Goal: Task Accomplishment & Management: Use online tool/utility

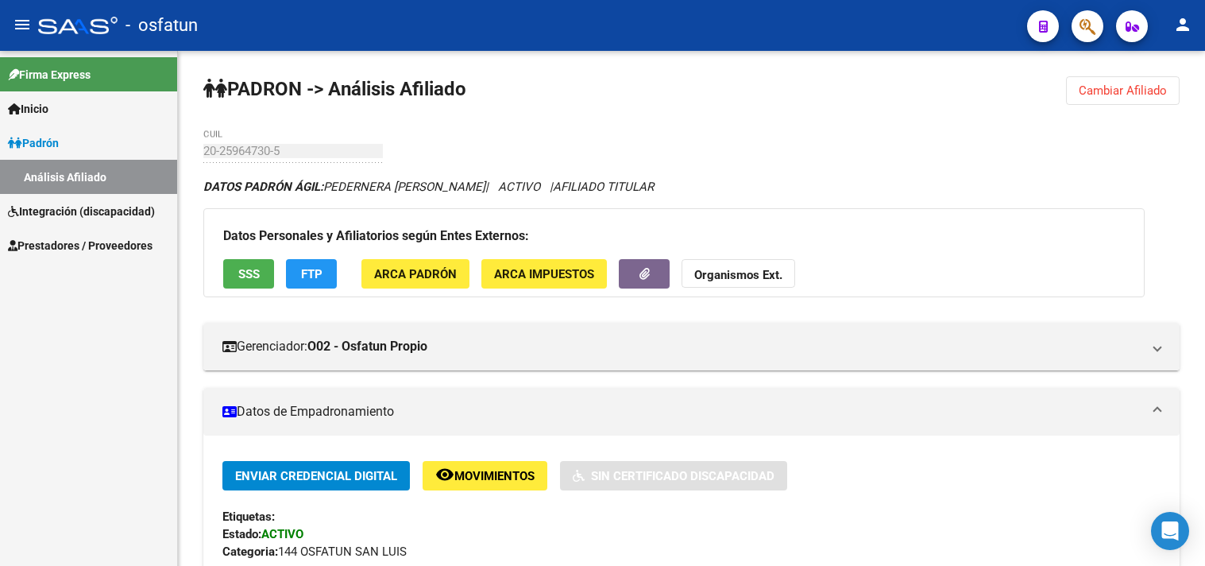
click at [1165, 94] on span "Cambiar Afiliado" at bounding box center [1123, 90] width 88 height 14
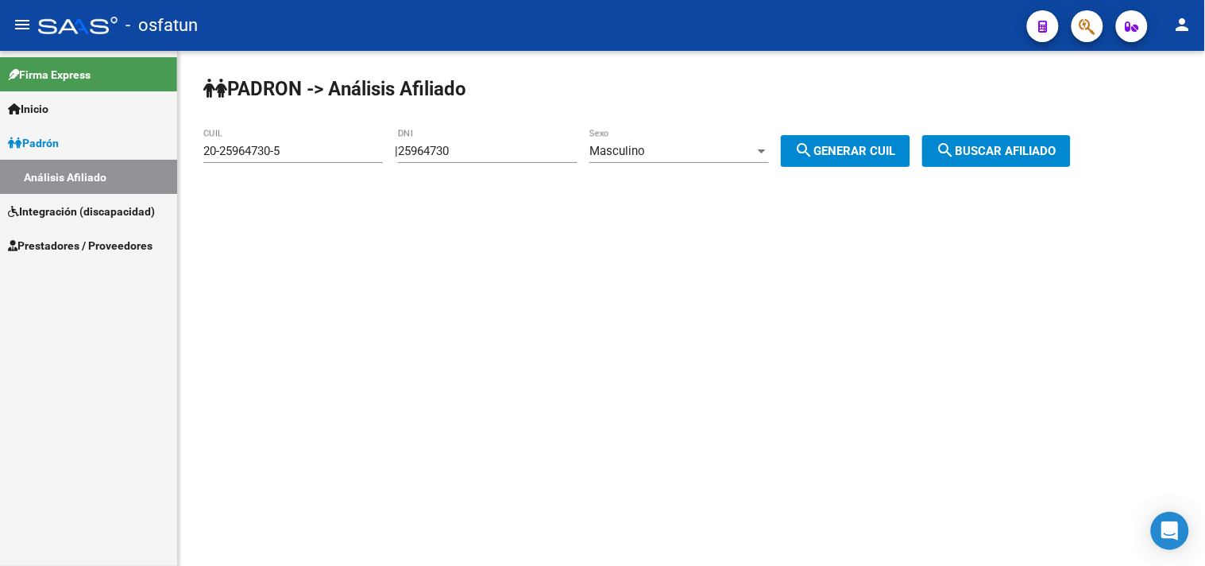
click at [542, 155] on input "25964730" at bounding box center [488, 151] width 180 height 14
drag, startPoint x: 530, startPoint y: 156, endPoint x: 0, endPoint y: 232, distance: 535.2
click at [0, 232] on mat-sidenav-container "Firma Express Inicio Calendario SSS Instructivos Contacto OS [PERSON_NAME] Anál…" at bounding box center [602, 308] width 1205 height 515
paste input "31716999"
type input "31716999"
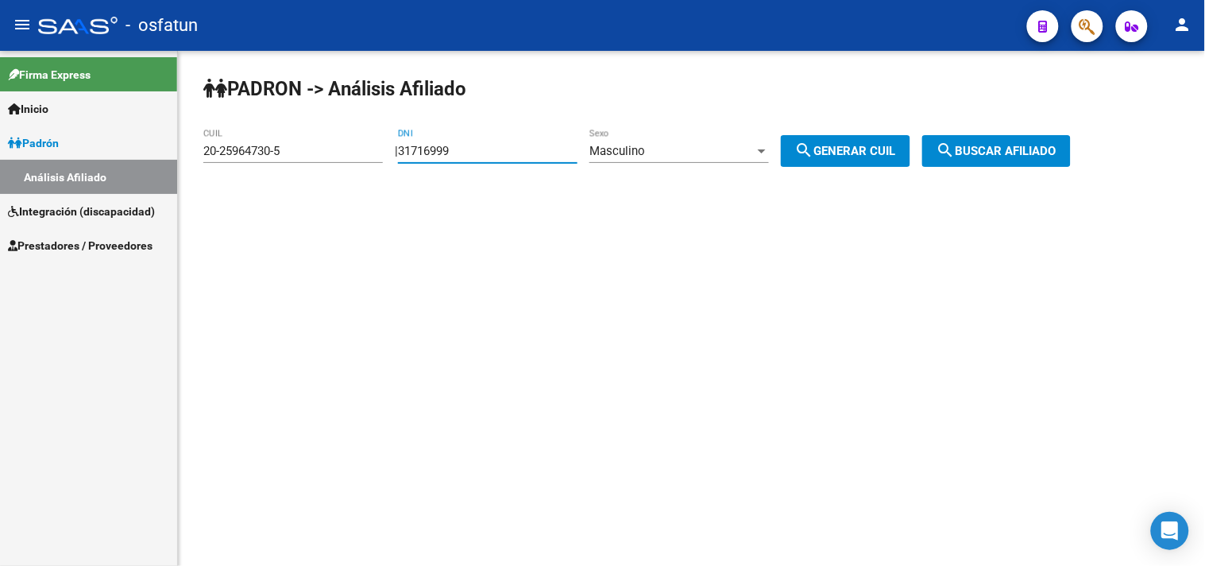
click at [628, 159] on div "Masculino Sexo" at bounding box center [679, 146] width 180 height 34
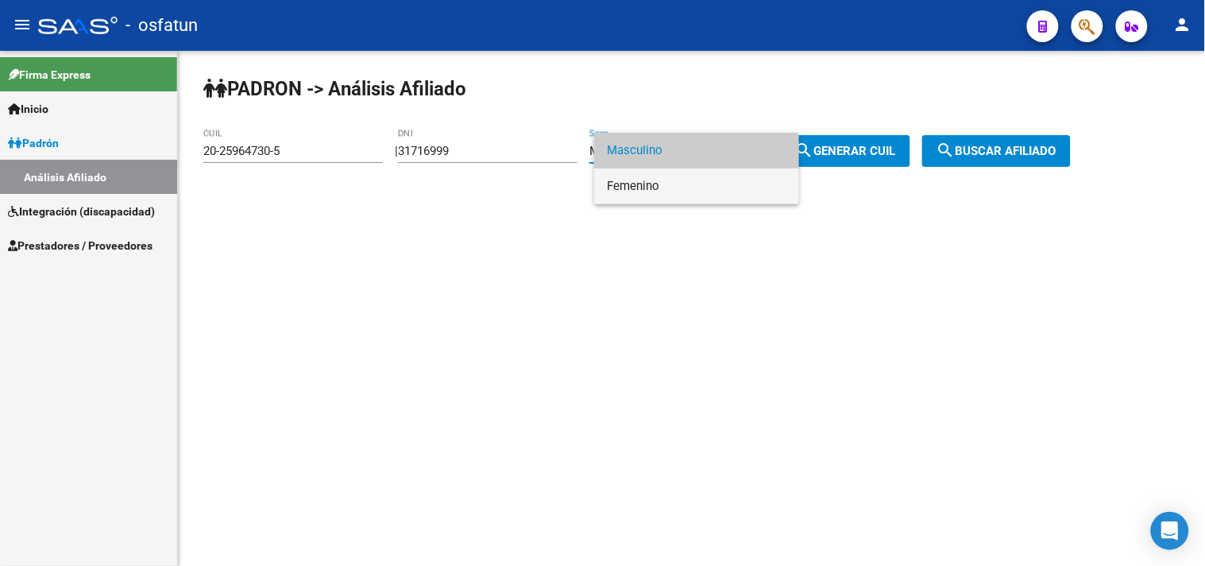
click at [646, 196] on span "Femenino" at bounding box center [697, 186] width 180 height 36
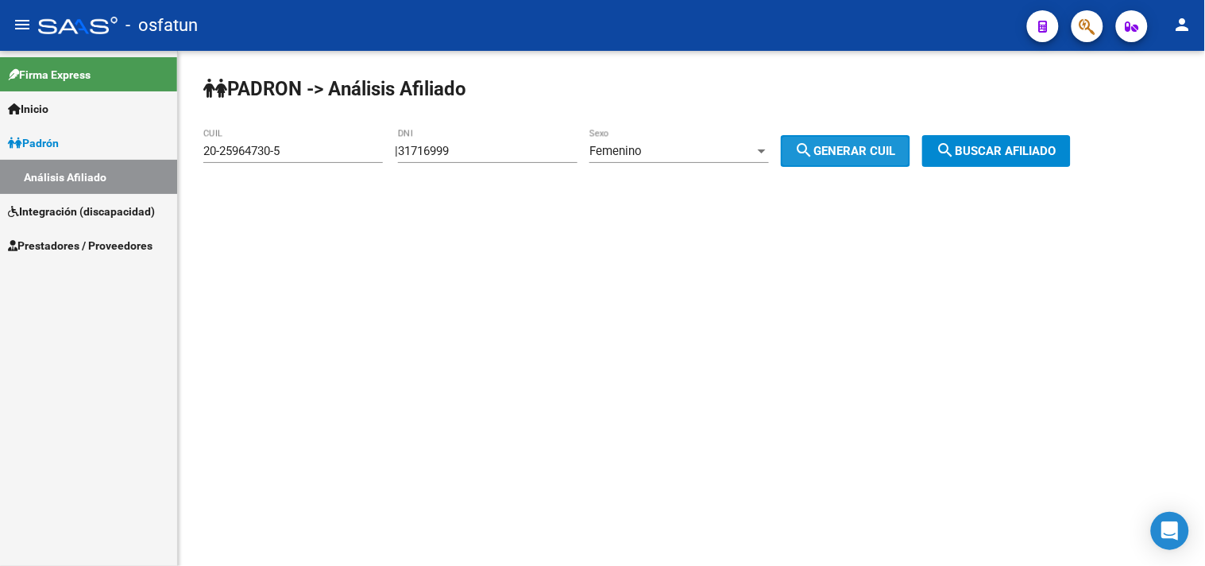
click at [861, 145] on span "search Generar CUIL" at bounding box center [845, 151] width 101 height 14
type input "27-31716999-5"
click at [956, 141] on mat-icon "search" at bounding box center [946, 150] width 19 height 19
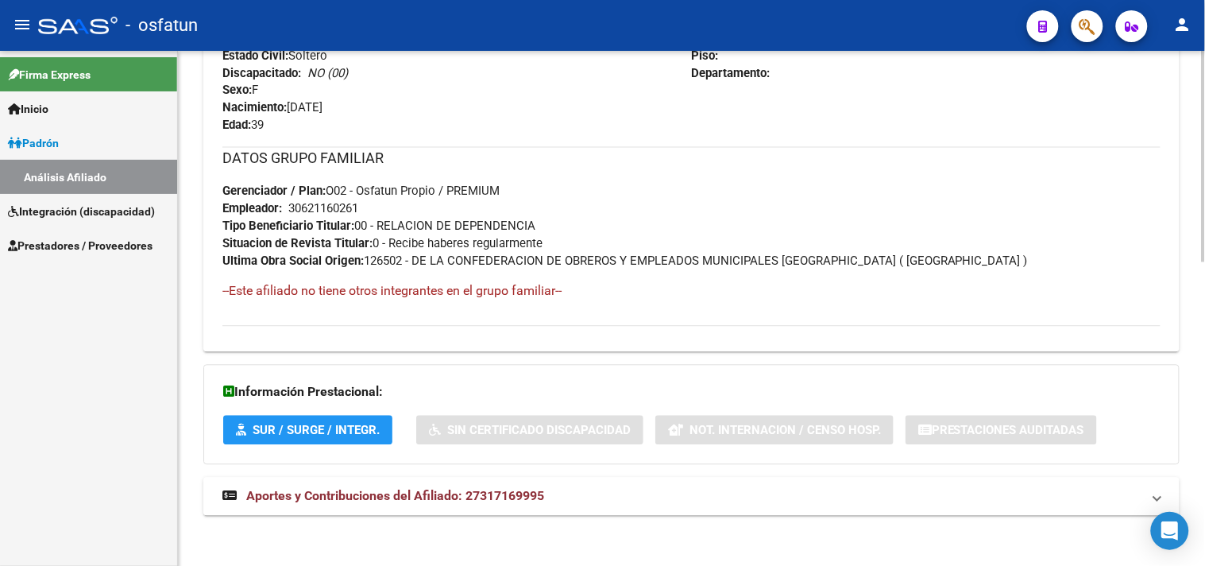
scroll to position [739, 0]
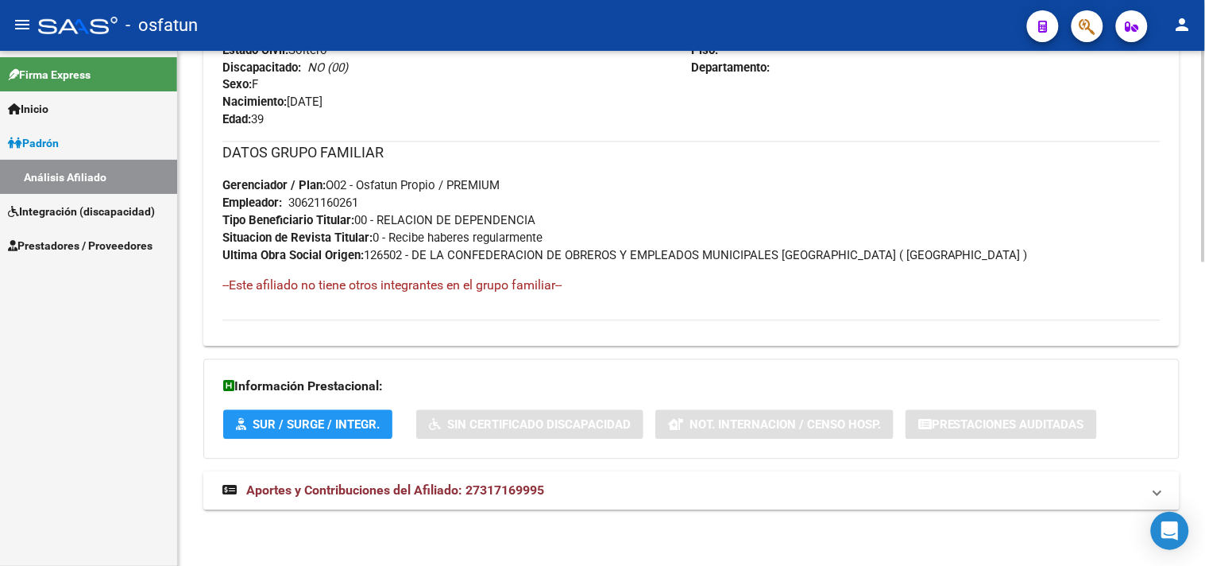
click at [485, 503] on mat-expansion-panel-header "Aportes y Contribuciones del Afiliado: 27317169995" at bounding box center [691, 491] width 976 height 38
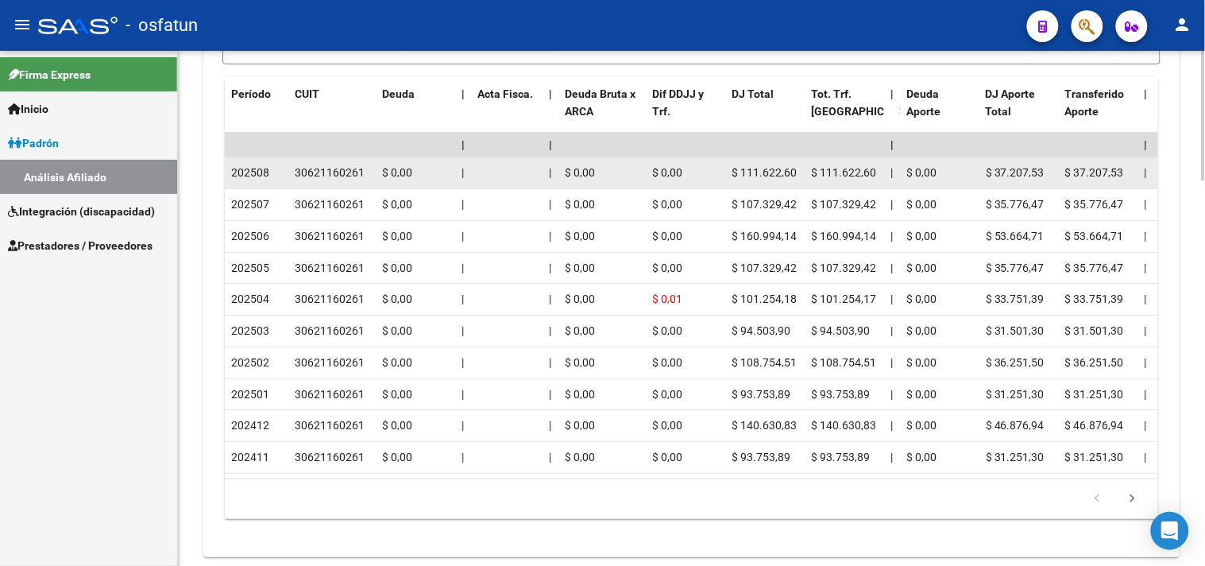
scroll to position [1535, 0]
